Goal: Transaction & Acquisition: Purchase product/service

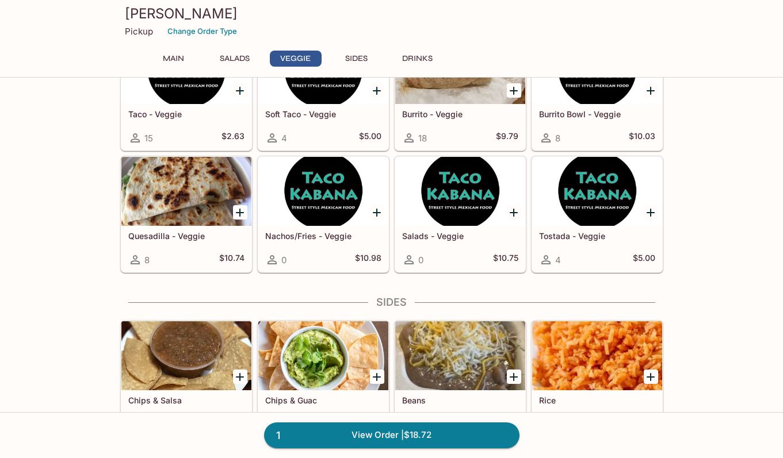
scroll to position [720, 0]
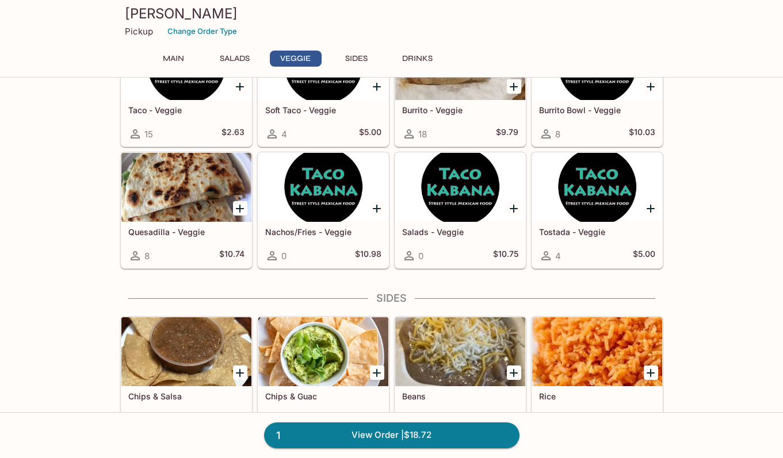
click at [445, 217] on div at bounding box center [460, 187] width 130 height 69
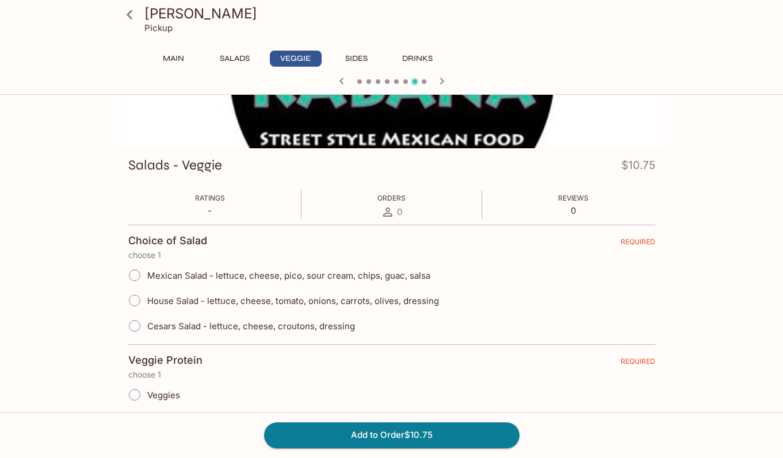
scroll to position [125, 0]
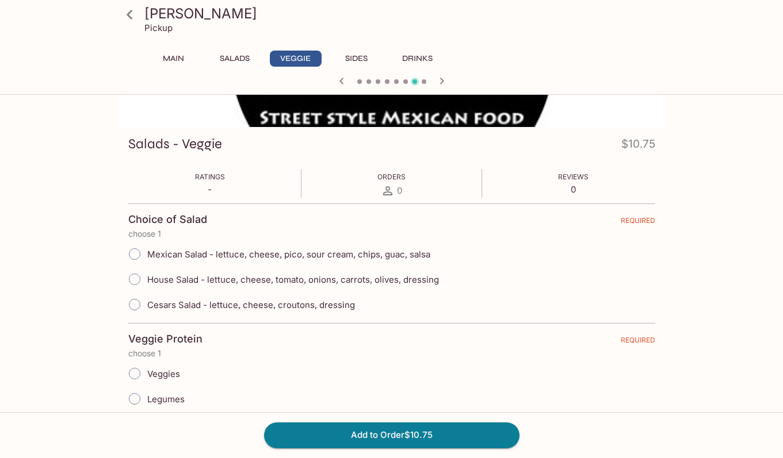
click at [136, 256] on input "Mexican Salad - lettuce, cheese, pico, sour cream, chips, guac, salsa" at bounding box center [134, 254] width 24 height 24
radio input "true"
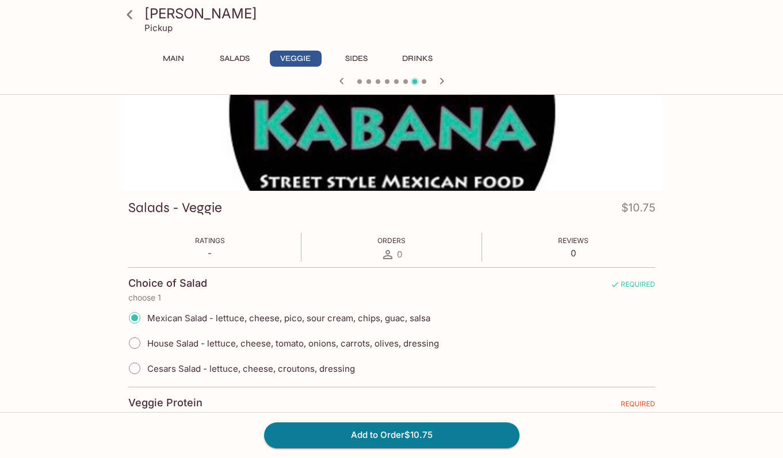
scroll to position [62, 0]
click at [234, 56] on button "Salads" at bounding box center [235, 59] width 52 height 16
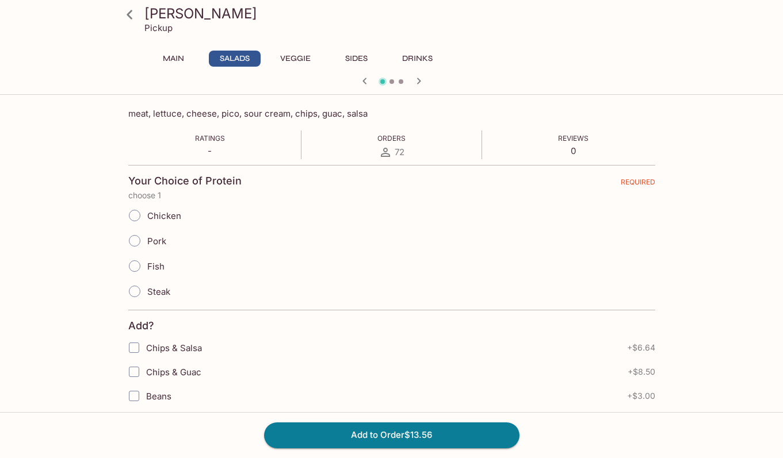
scroll to position [181, 0]
click at [132, 289] on input "Steak" at bounding box center [134, 290] width 24 height 24
radio input "true"
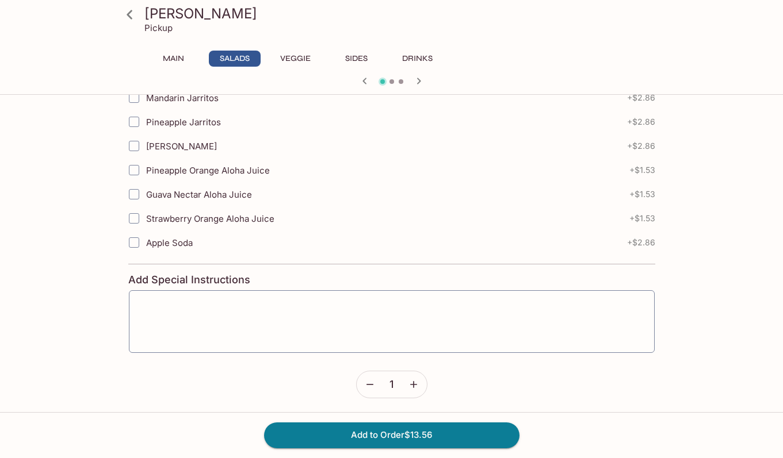
scroll to position [1028, 0]
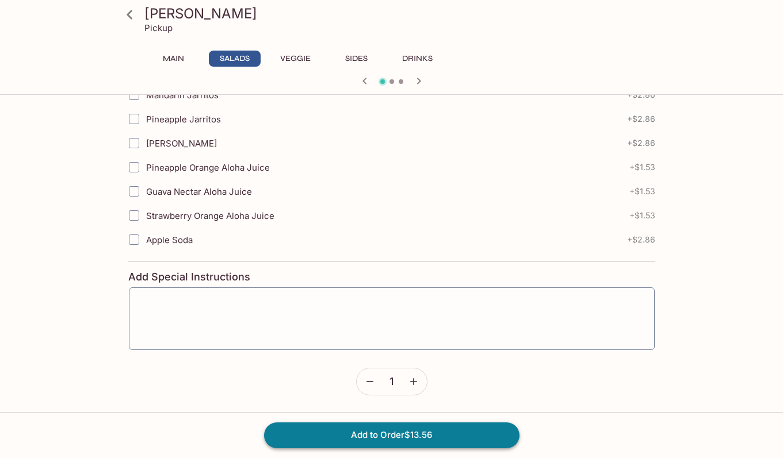
click at [357, 432] on button "Add to Order $13.56" at bounding box center [391, 435] width 255 height 25
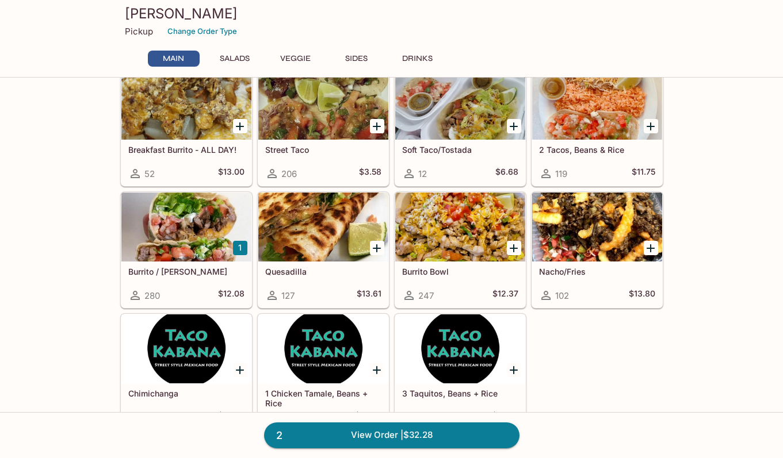
scroll to position [59, 0]
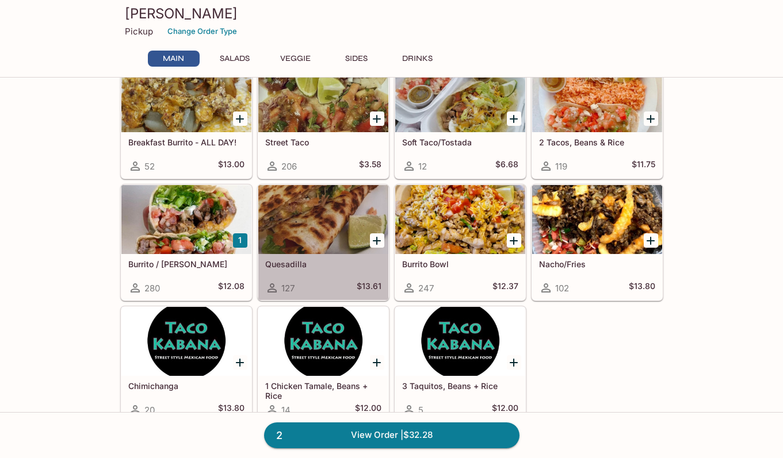
click at [342, 263] on h5 "Quesadilla" at bounding box center [323, 264] width 116 height 10
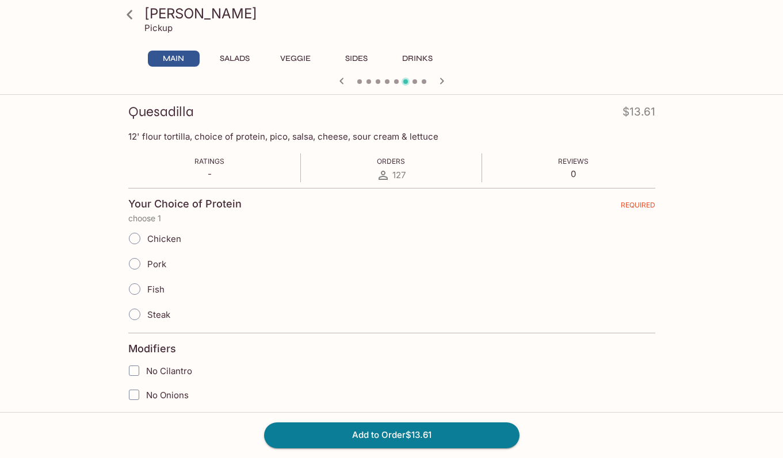
scroll to position [175, 0]
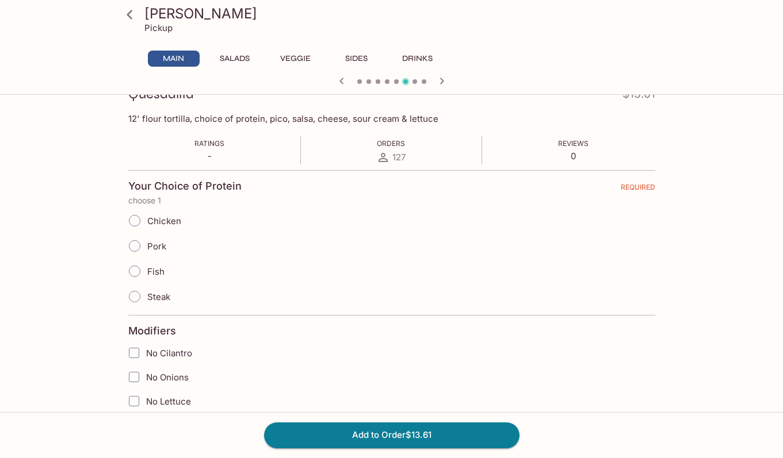
click at [137, 297] on input "Steak" at bounding box center [134, 297] width 24 height 24
radio input "true"
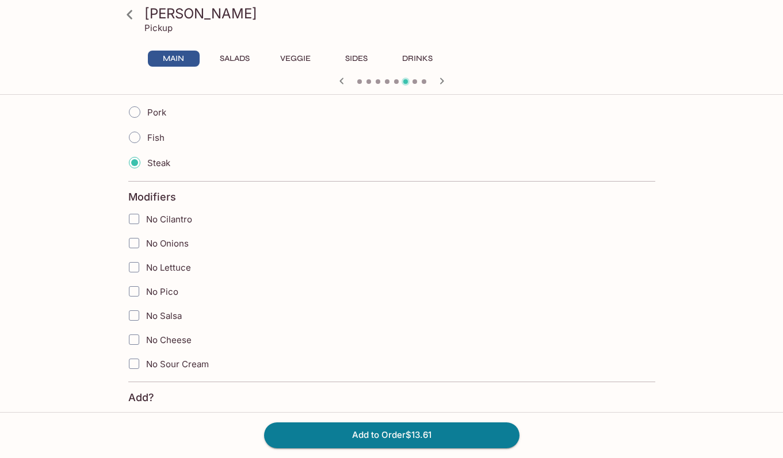
scroll to position [350, 0]
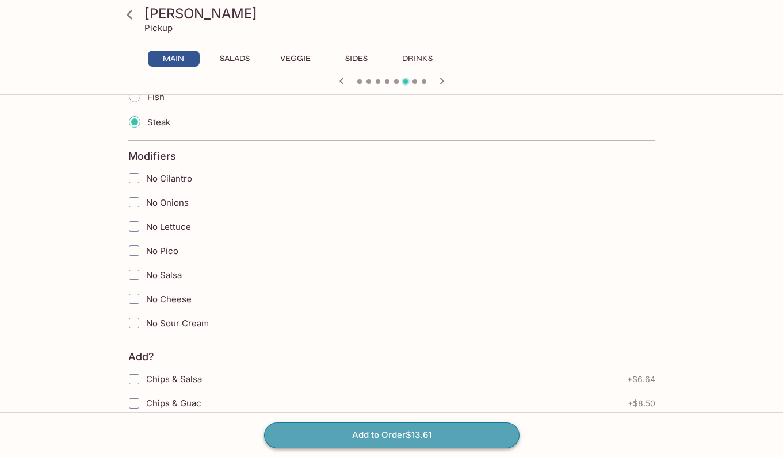
click at [340, 435] on button "Add to Order $13.61" at bounding box center [391, 435] width 255 height 25
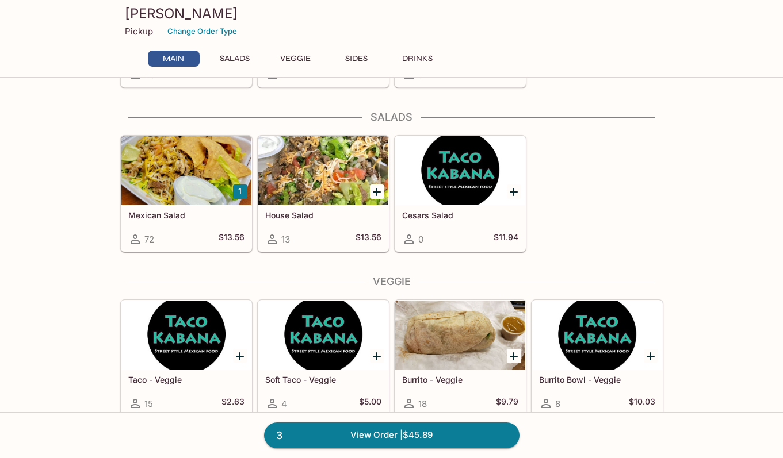
scroll to position [357, 0]
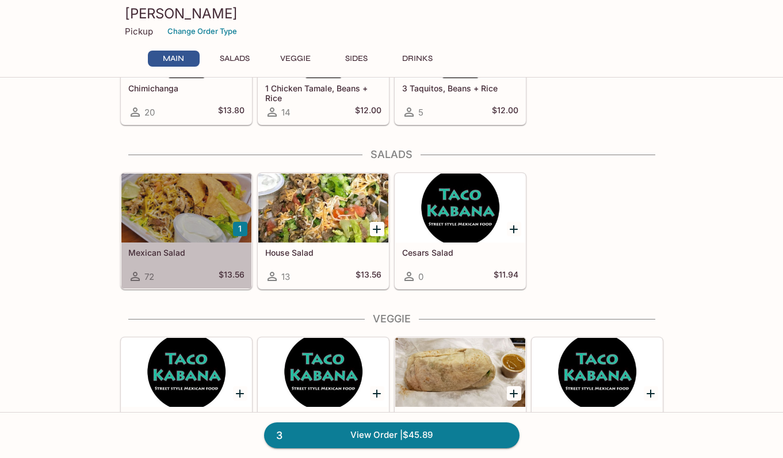
click at [191, 253] on h5 "Mexican Salad" at bounding box center [186, 253] width 116 height 10
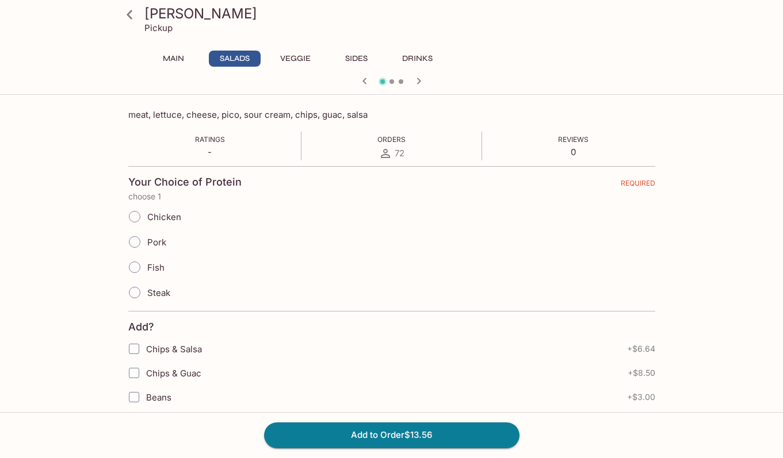
scroll to position [179, 0]
click at [139, 241] on input "Pork" at bounding box center [134, 241] width 24 height 24
radio input "true"
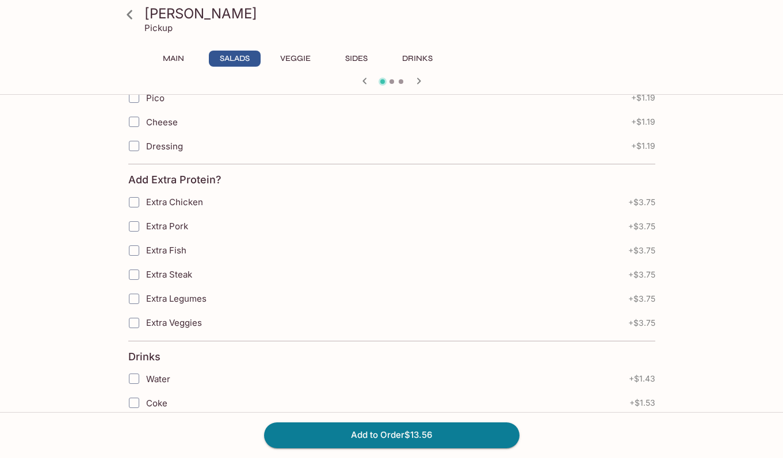
scroll to position [793, 0]
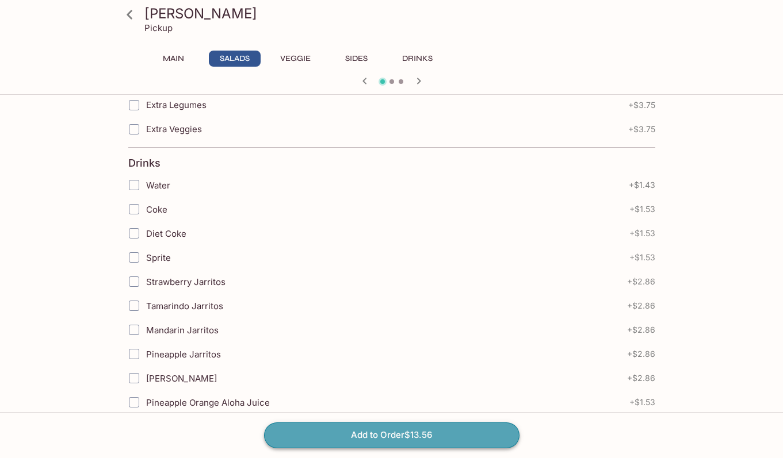
click at [442, 435] on button "Add to Order $13.56" at bounding box center [391, 435] width 255 height 25
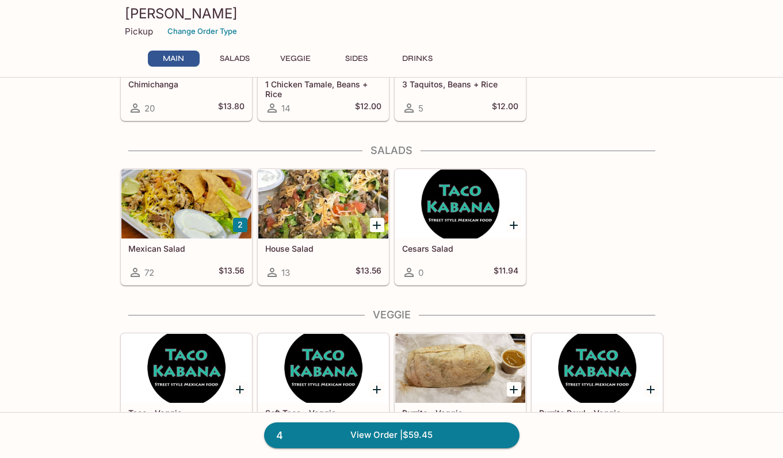
scroll to position [361, 0]
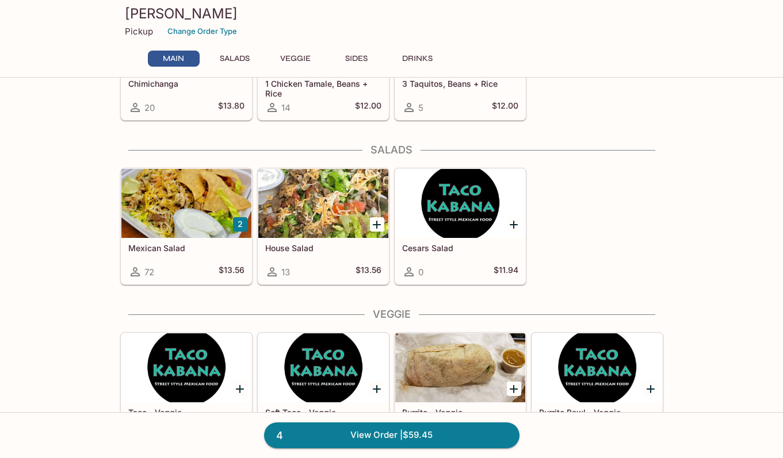
click at [173, 231] on div at bounding box center [186, 203] width 130 height 69
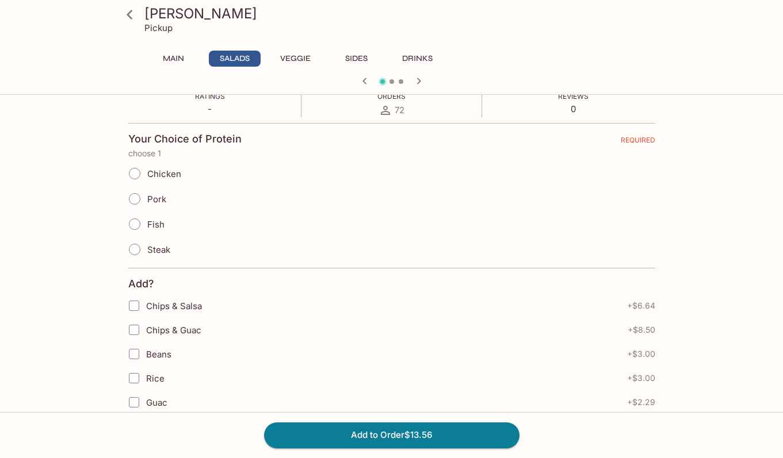
scroll to position [237, 0]
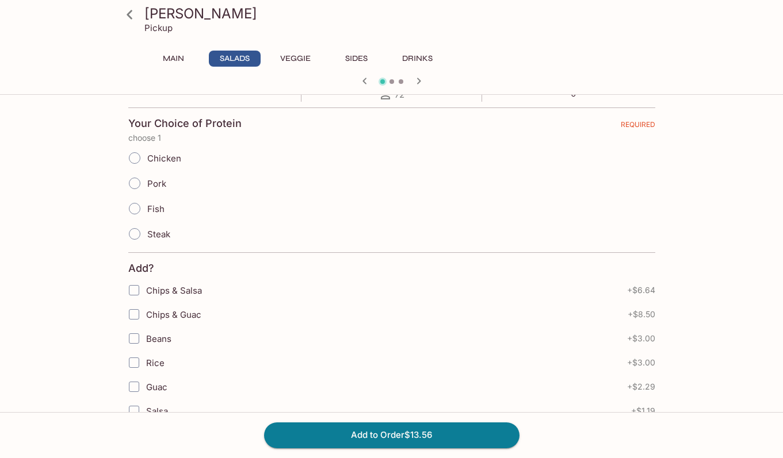
click at [137, 159] on input "Chicken" at bounding box center [134, 158] width 24 height 24
drag, startPoint x: 137, startPoint y: 158, endPoint x: 176, endPoint y: 178, distance: 44.2
click at [137, 158] on input "Chicken" at bounding box center [134, 158] width 24 height 24
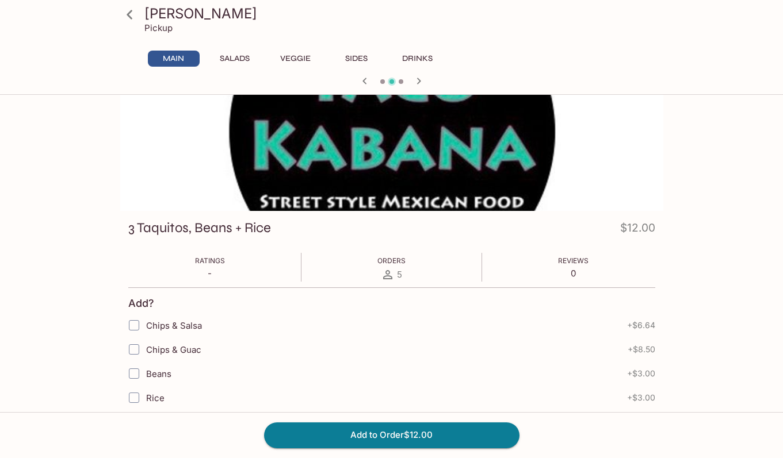
scroll to position [37, 0]
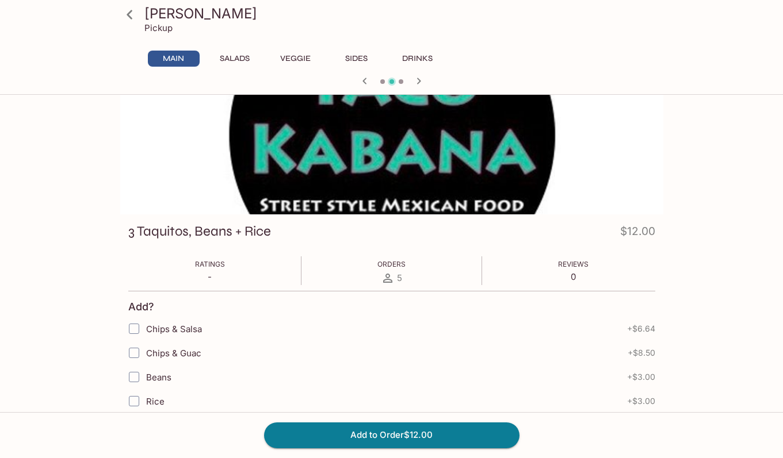
click at [234, 58] on button "Salads" at bounding box center [235, 59] width 52 height 16
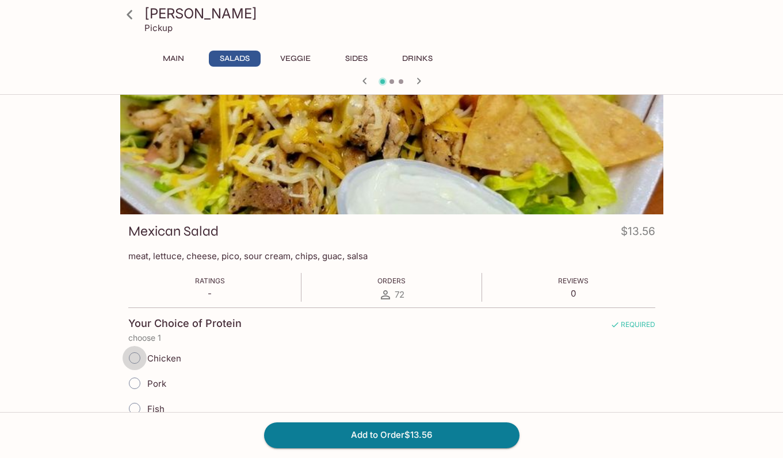
click at [134, 358] on input "Chicken" at bounding box center [134, 358] width 24 height 24
radio input "true"
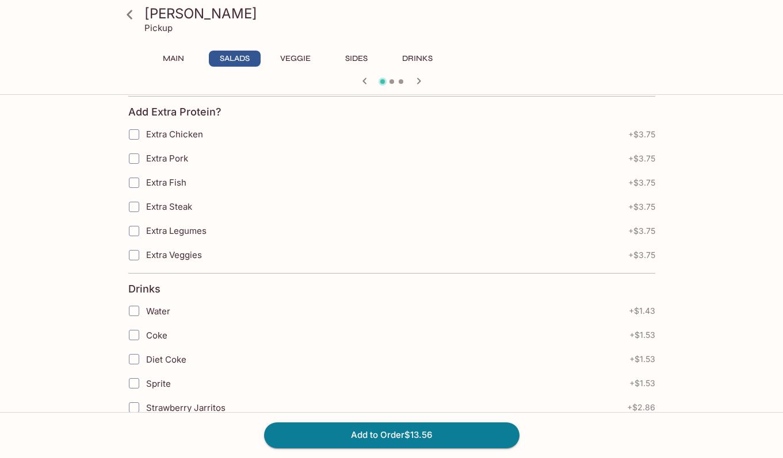
scroll to position [683, 0]
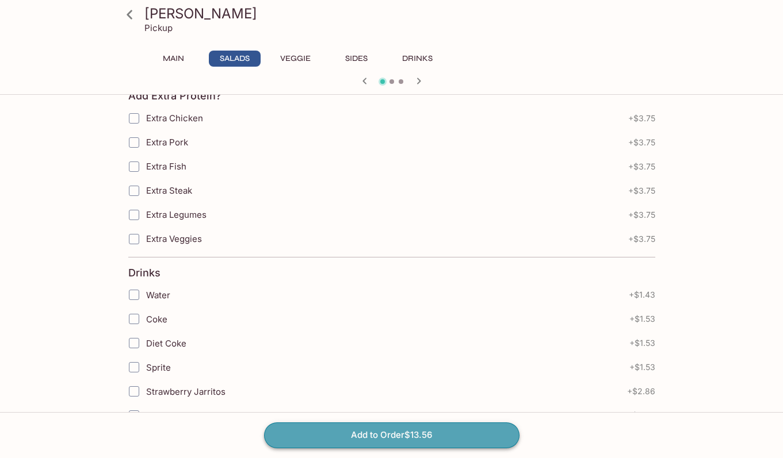
click at [329, 434] on button "Add to Order $13.56" at bounding box center [391, 435] width 255 height 25
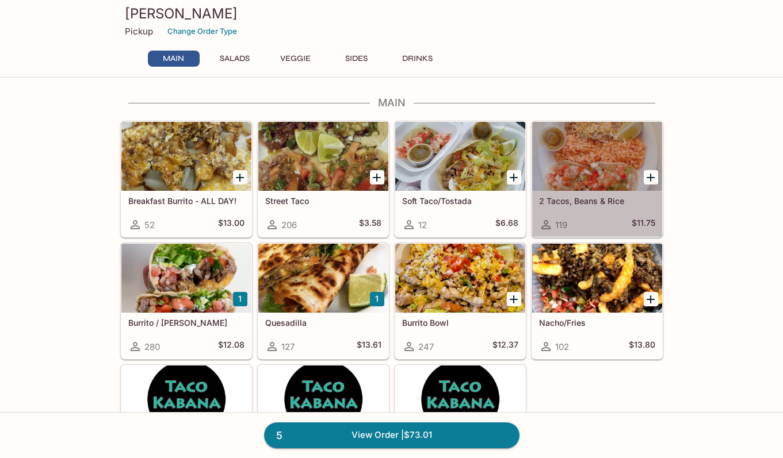
click at [604, 155] on div at bounding box center [597, 156] width 130 height 69
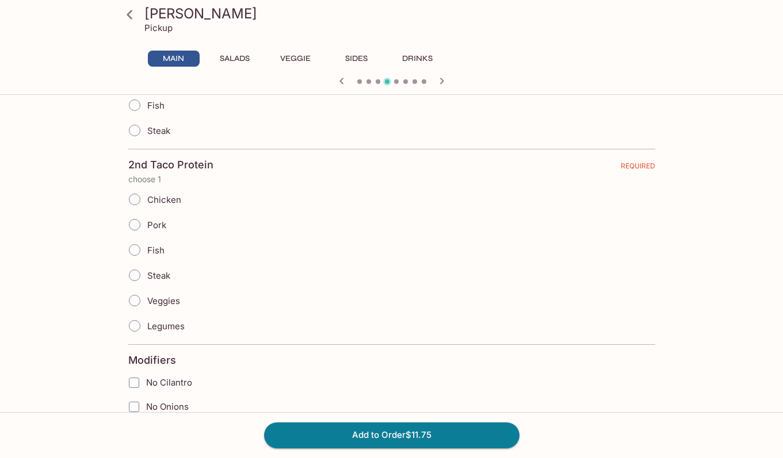
scroll to position [342, 0]
click at [135, 299] on input "Veggies" at bounding box center [134, 300] width 24 height 24
radio input "true"
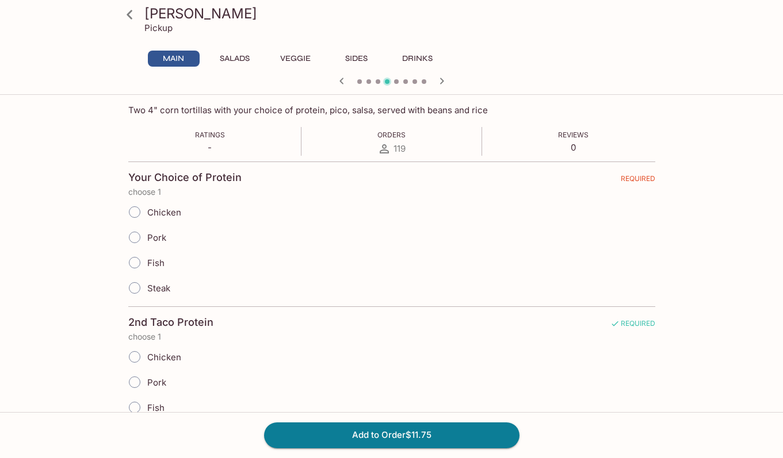
scroll to position [181, 0]
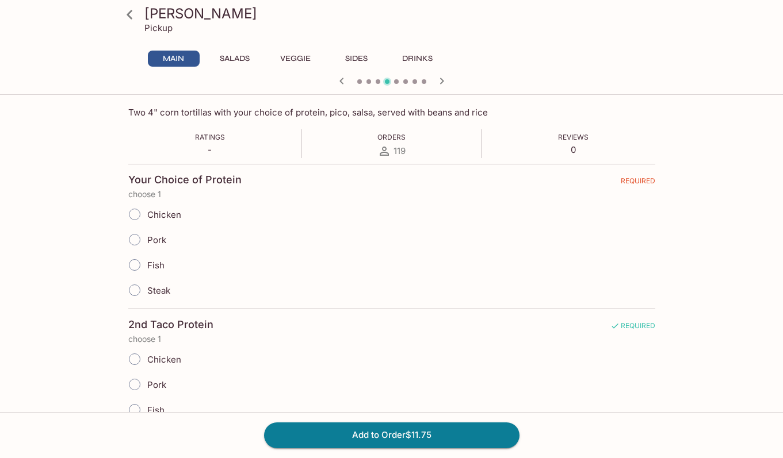
click at [135, 216] on input "Chicken" at bounding box center [134, 214] width 24 height 24
click at [134, 213] on input "Chicken" at bounding box center [134, 214] width 24 height 24
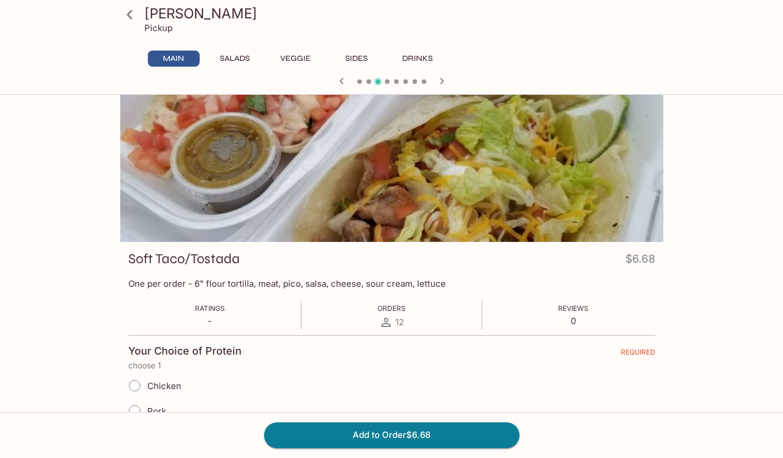
scroll to position [0, 0]
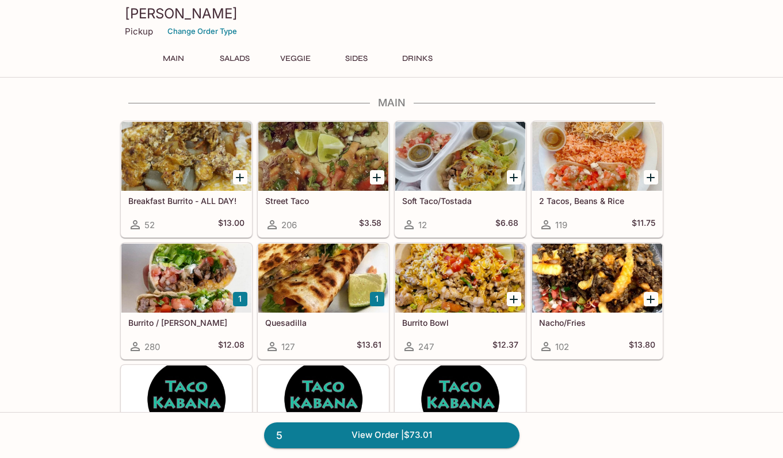
click at [589, 179] on div at bounding box center [597, 156] width 130 height 69
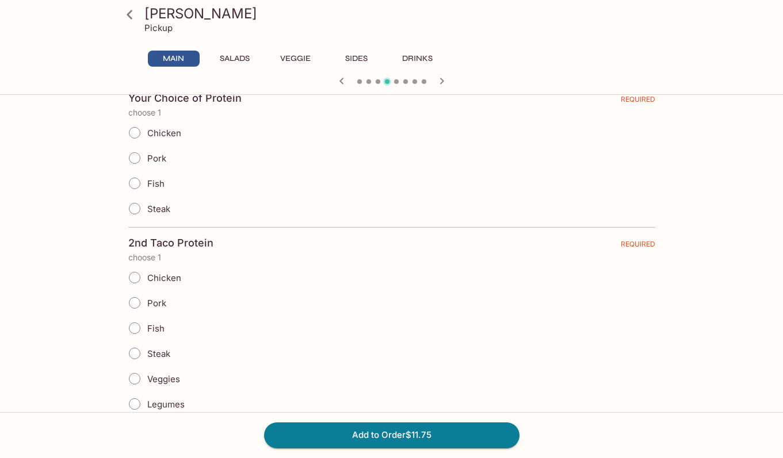
scroll to position [264, 0]
click at [134, 133] on input "Chicken" at bounding box center [134, 132] width 24 height 24
radio input "true"
click at [135, 380] on input "Veggies" at bounding box center [134, 378] width 24 height 24
radio input "true"
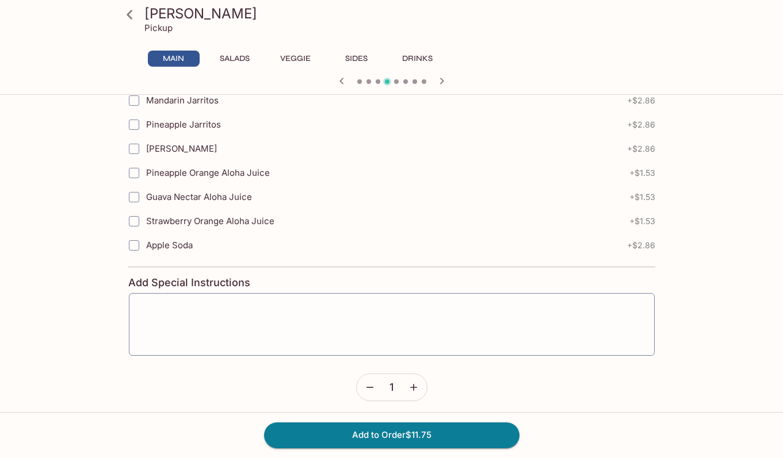
scroll to position [1425, 0]
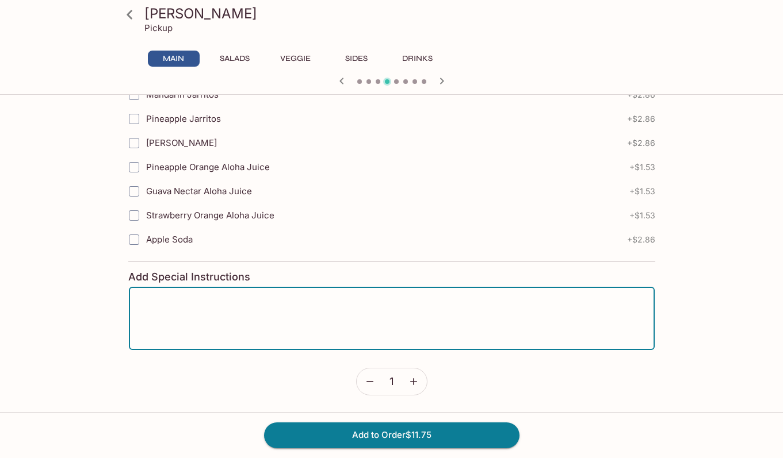
click at [238, 319] on textarea at bounding box center [391, 319] width 509 height 44
type textarea "Both tacos are veggie - not an option in taco #1!"
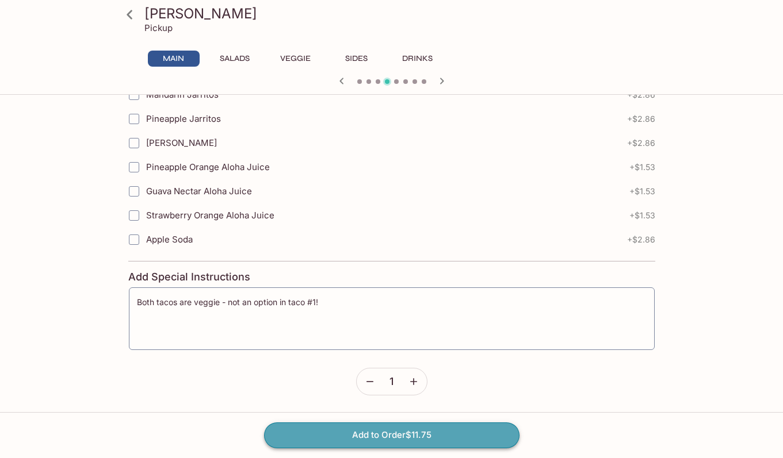
click at [359, 435] on button "Add to Order $11.75" at bounding box center [391, 435] width 255 height 25
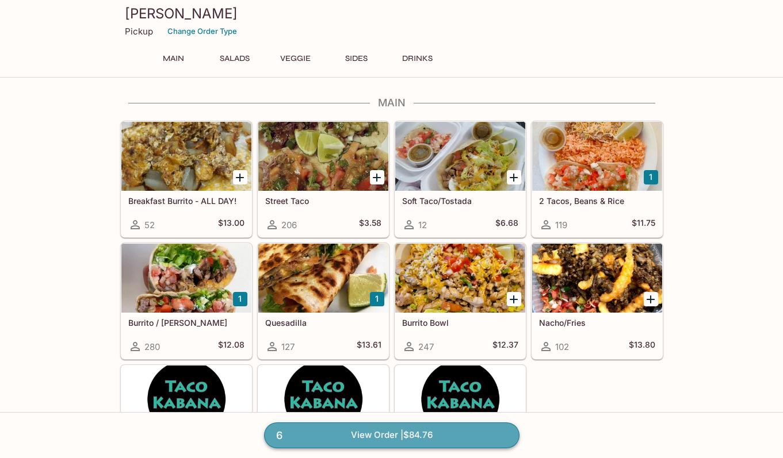
click at [335, 438] on link "6 View Order | $84.76" at bounding box center [391, 435] width 255 height 25
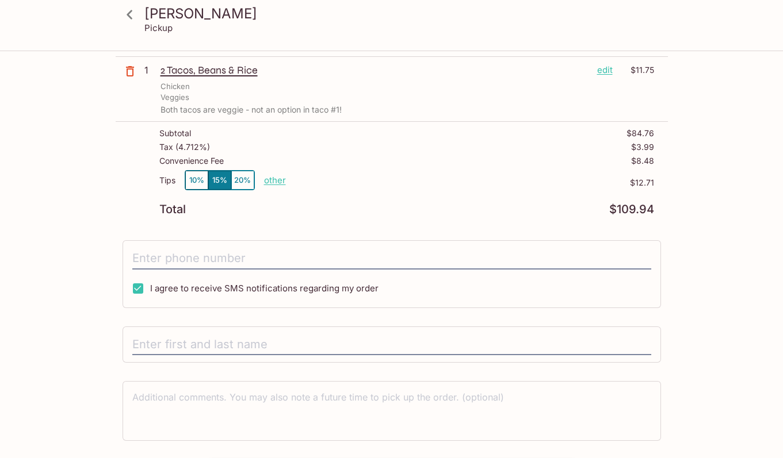
scroll to position [346, 0]
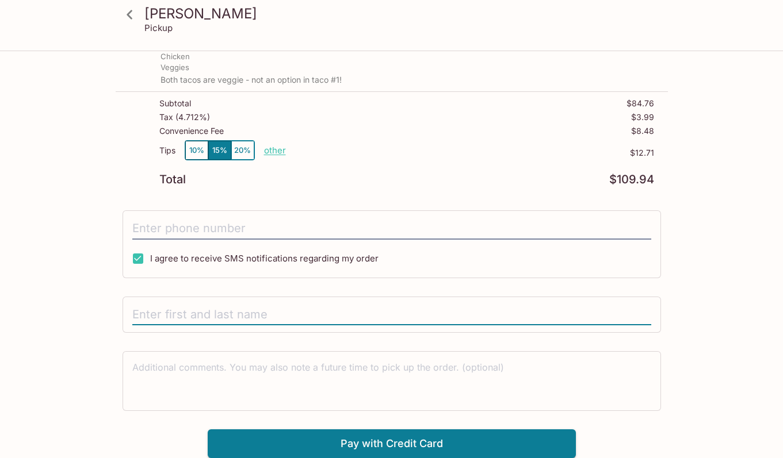
click at [288, 310] on input "text" at bounding box center [391, 315] width 519 height 22
type input "[PERSON_NAME]"
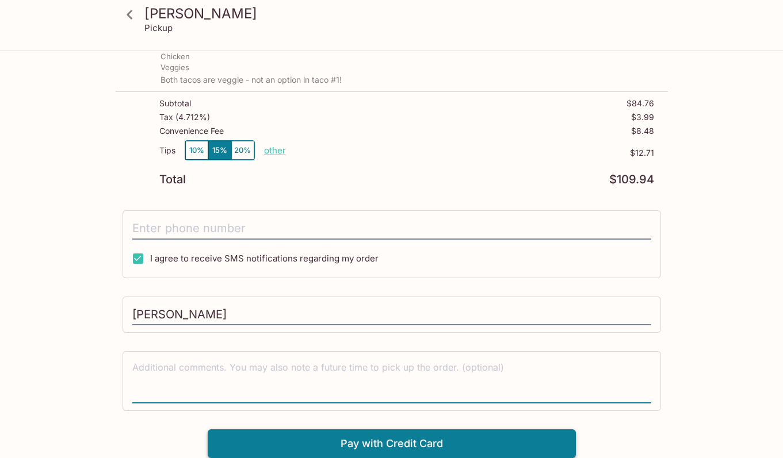
click at [335, 440] on button "Pay with Credit Card" at bounding box center [392, 444] width 368 height 29
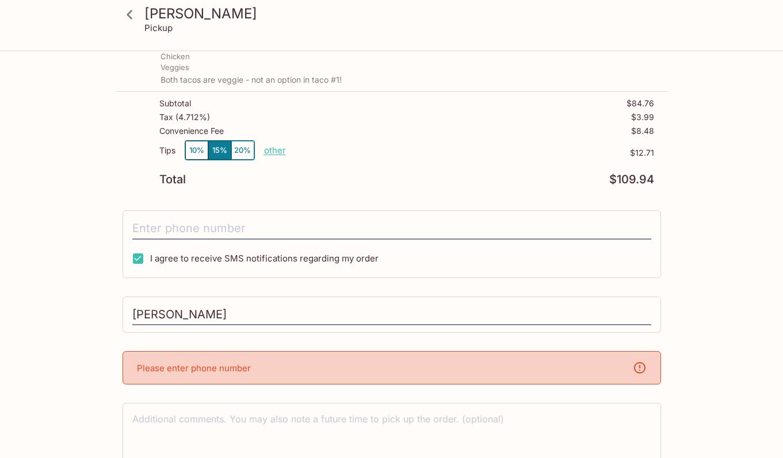
scroll to position [398, 0]
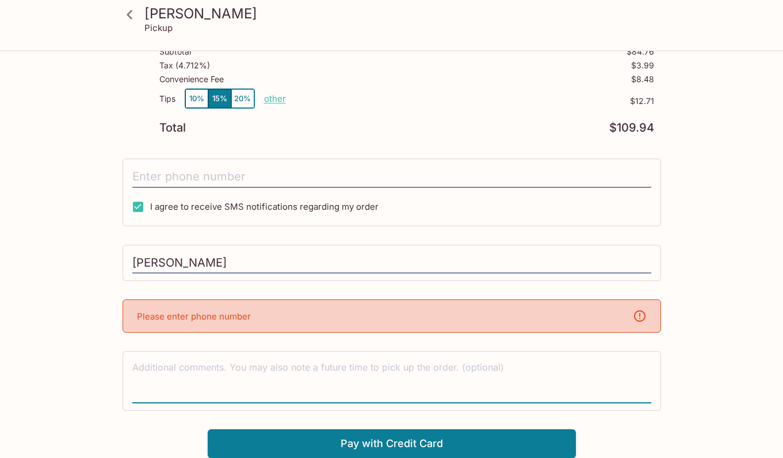
click at [289, 373] on textarea at bounding box center [391, 381] width 519 height 40
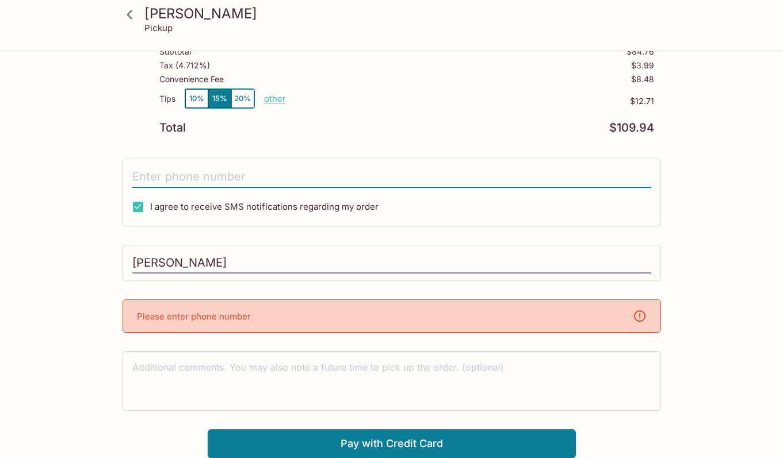
click at [235, 170] on input "tel" at bounding box center [391, 177] width 519 height 22
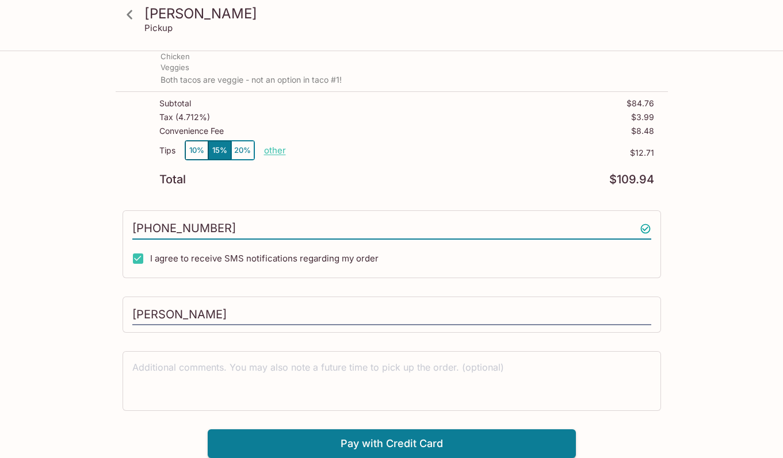
scroll to position [346, 0]
type input "[PHONE_NUMBER]"
click at [204, 373] on textarea at bounding box center [391, 381] width 519 height 40
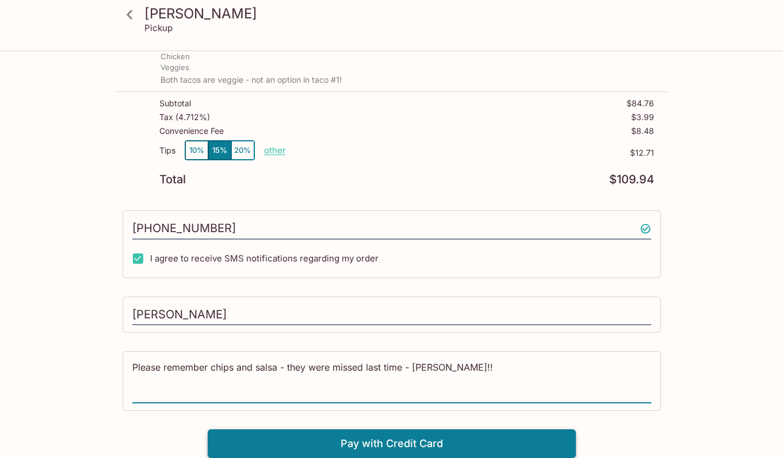
type textarea "Please remember chips and salsa - they were missed last time - [PERSON_NAME]!!"
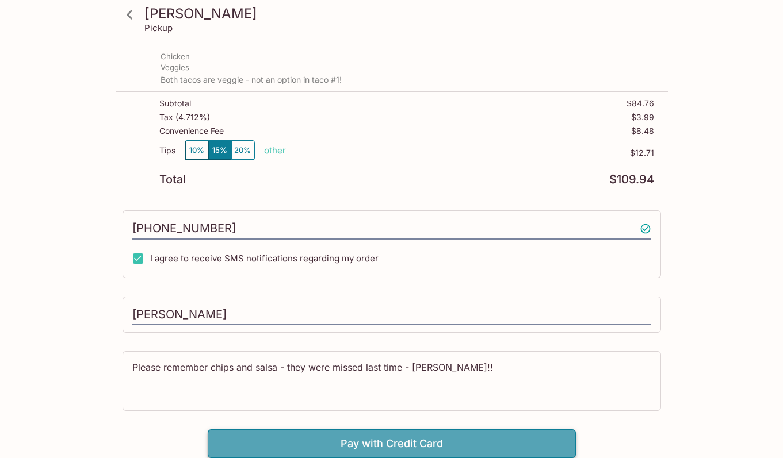
click at [299, 450] on button "Pay with Credit Card" at bounding box center [392, 444] width 368 height 29
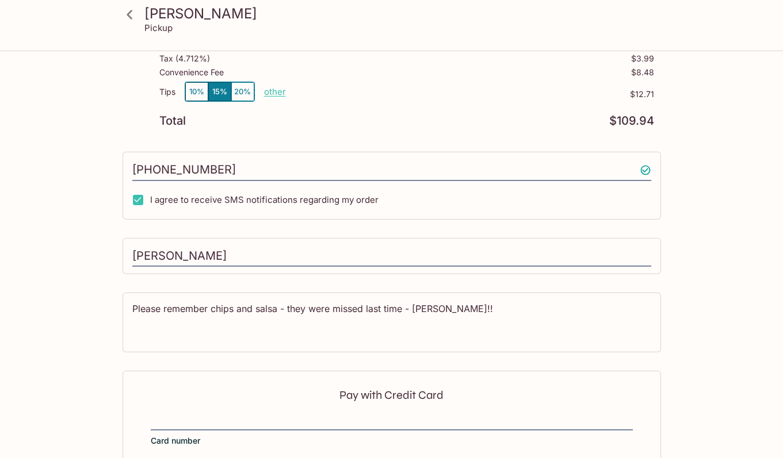
scroll to position [519, 0]
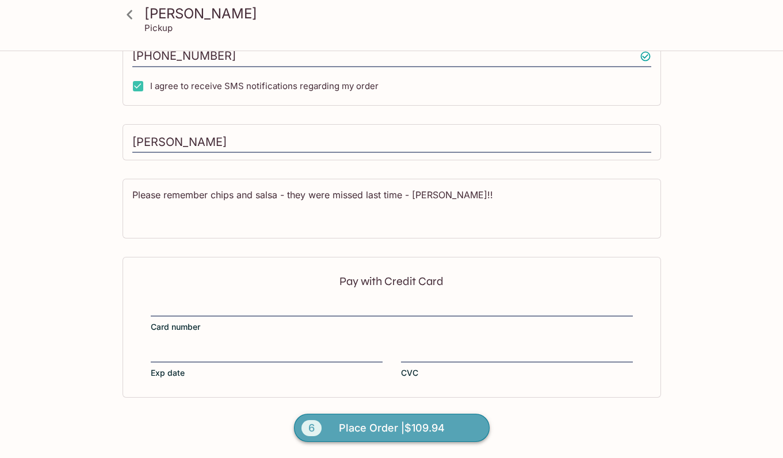
click at [435, 432] on span "Place Order | $109.94" at bounding box center [392, 428] width 106 height 18
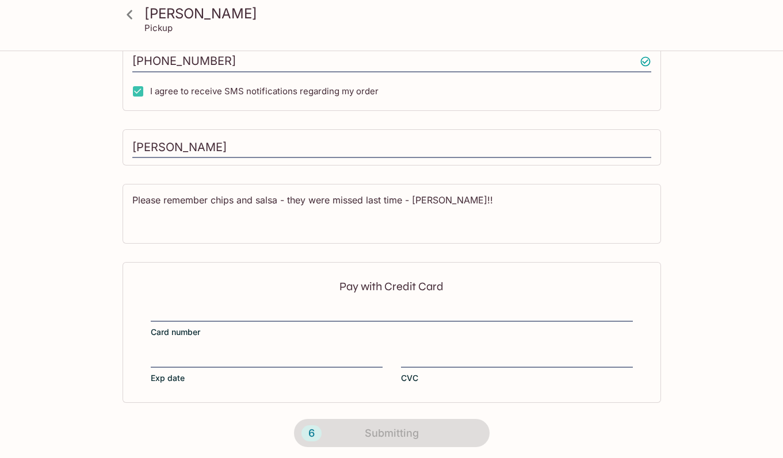
scroll to position [205, 0]
